Goal: Information Seeking & Learning: Understand process/instructions

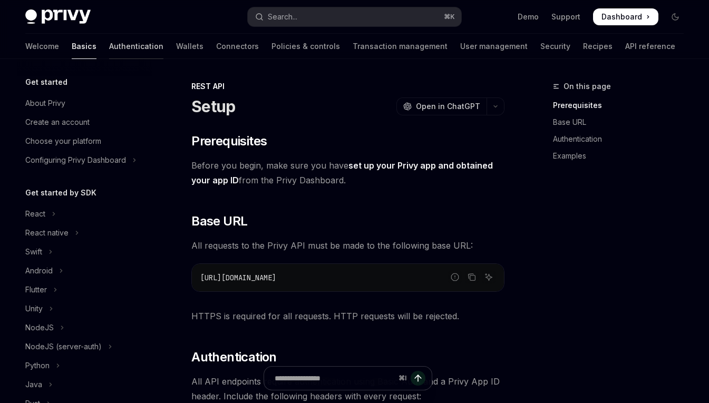
scroll to position [210, 0]
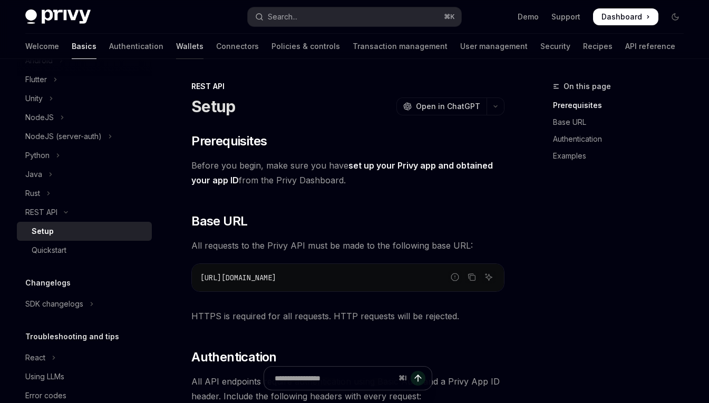
click at [176, 38] on link "Wallets" at bounding box center [189, 46] width 27 height 25
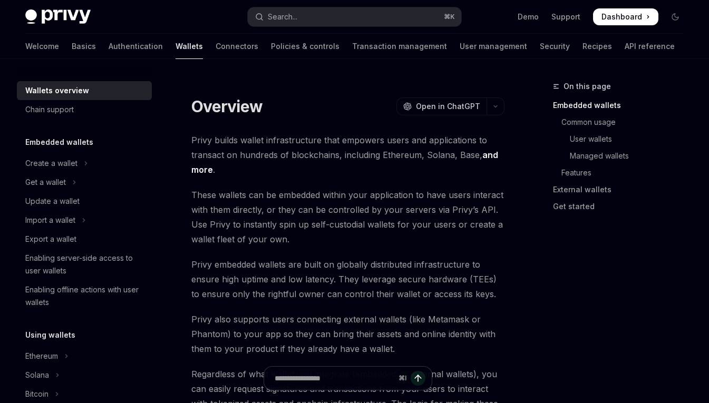
click at [308, 33] on div "Privy Docs home page Search... ⌘ K Demo Support Dashboard Dashboard Search..." at bounding box center [354, 17] width 658 height 34
click at [352, 44] on link "Transaction management" at bounding box center [399, 46] width 95 height 25
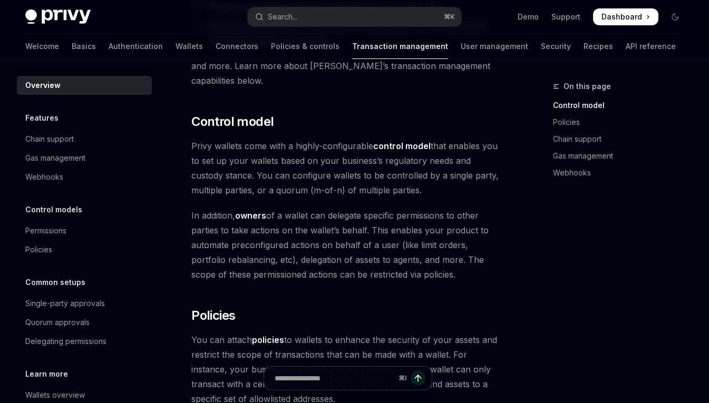
scroll to position [61, 0]
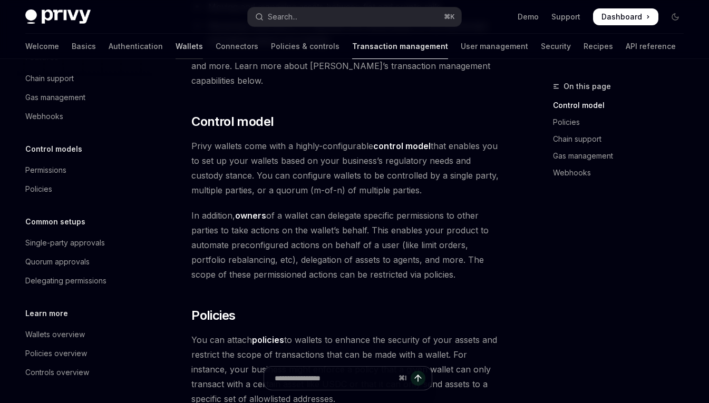
click at [176, 40] on link "Wallets" at bounding box center [189, 46] width 27 height 25
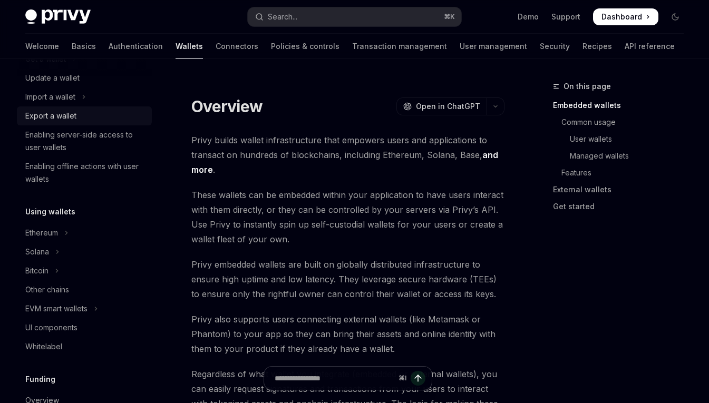
scroll to position [156, 0]
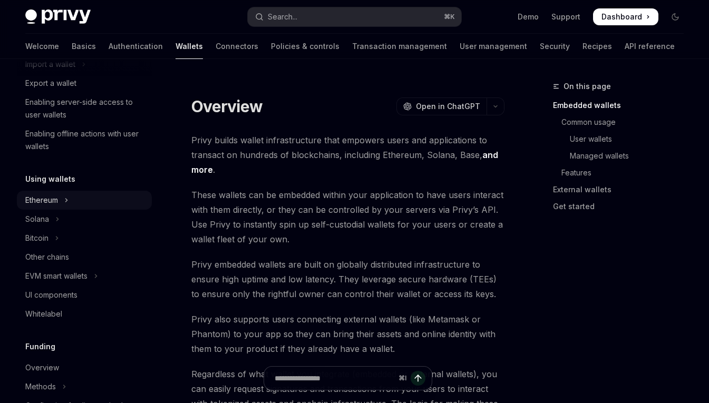
click at [50, 196] on div "Ethereum" at bounding box center [41, 200] width 33 height 13
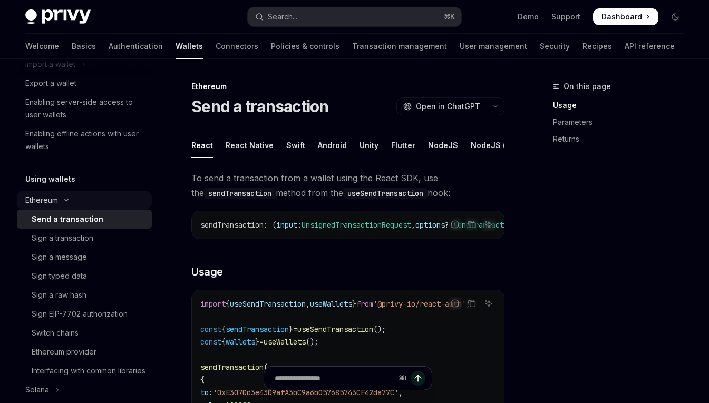
click at [50, 196] on div "Ethereum" at bounding box center [41, 200] width 33 height 13
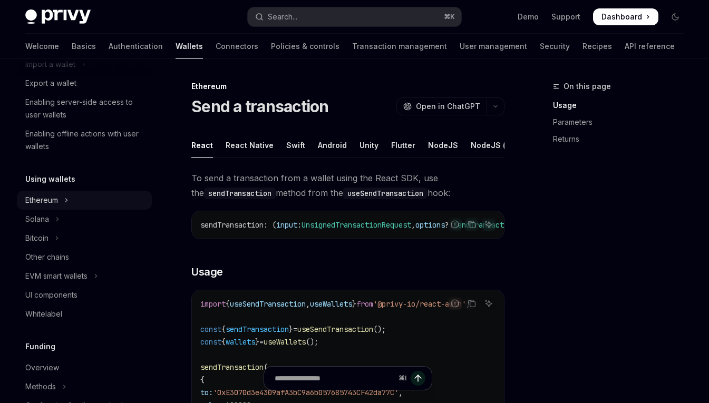
click at [50, 196] on div "Ethereum" at bounding box center [41, 200] width 33 height 13
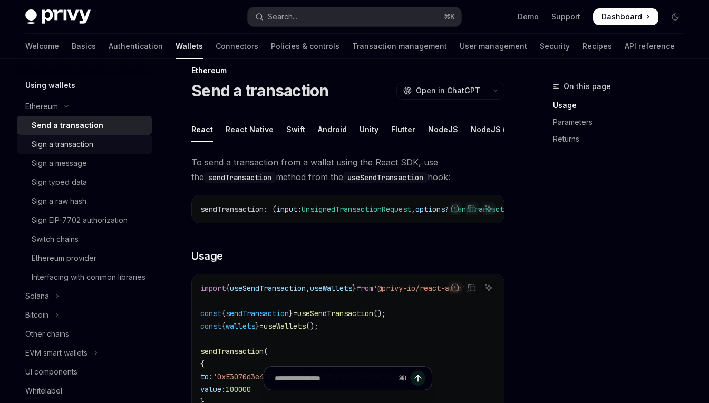
scroll to position [276, 0]
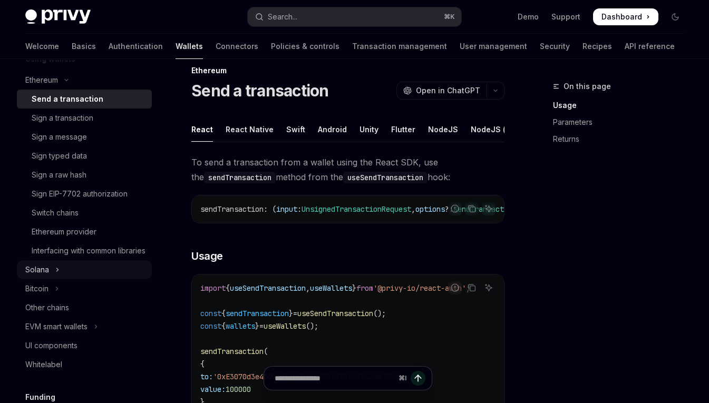
click at [40, 276] on div "Solana" at bounding box center [37, 270] width 24 height 13
type textarea "*"
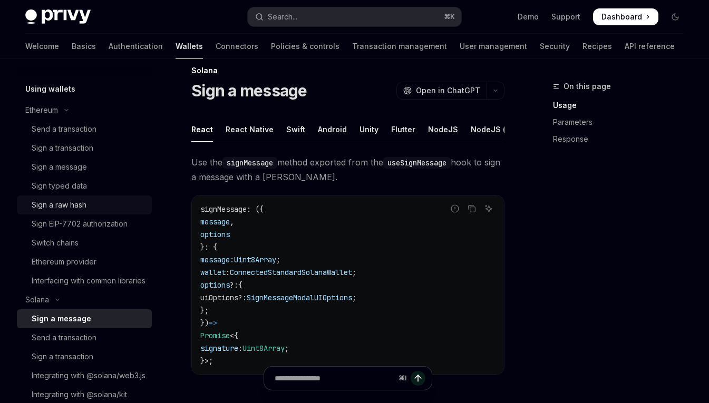
scroll to position [246, 0]
